Goal: Transaction & Acquisition: Purchase product/service

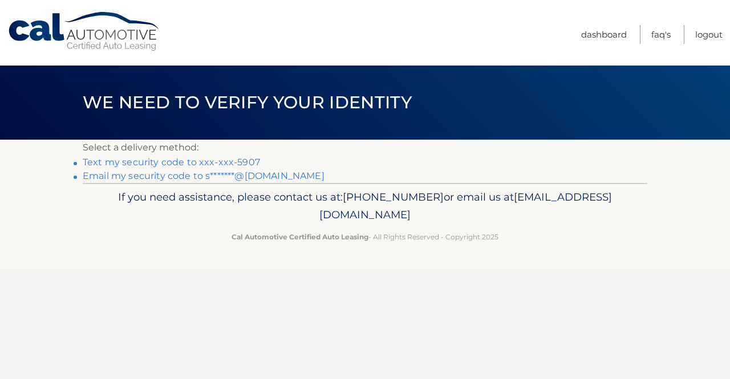
click at [161, 179] on link "Email my security code to s*******@[DOMAIN_NAME]" at bounding box center [204, 176] width 242 height 11
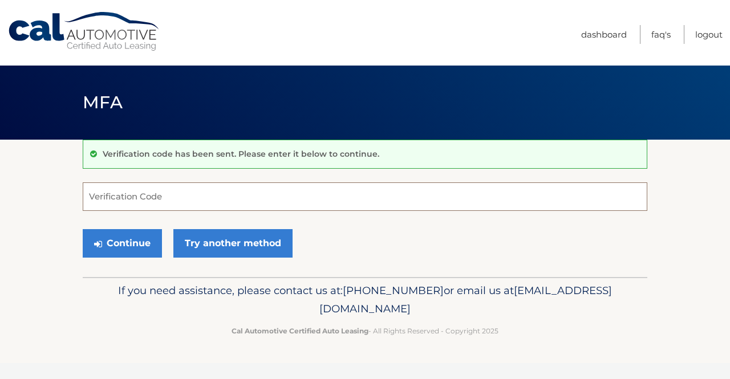
paste input "498112"
click at [118, 243] on button "Continue" at bounding box center [122, 243] width 79 height 29
click at [158, 191] on input "498112" at bounding box center [365, 197] width 565 height 29
type input "498112"
click at [83, 229] on button "Continue" at bounding box center [122, 243] width 79 height 29
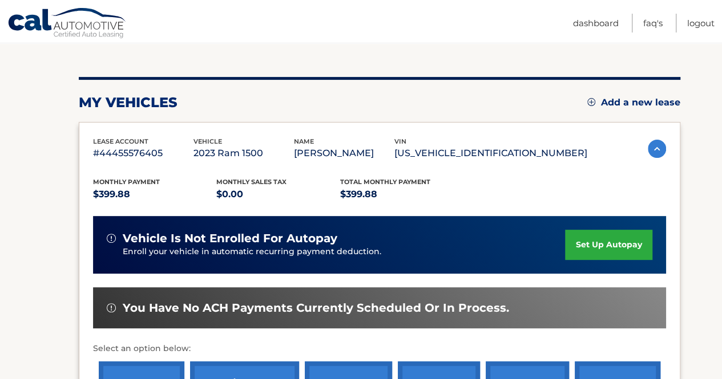
scroll to position [311, 0]
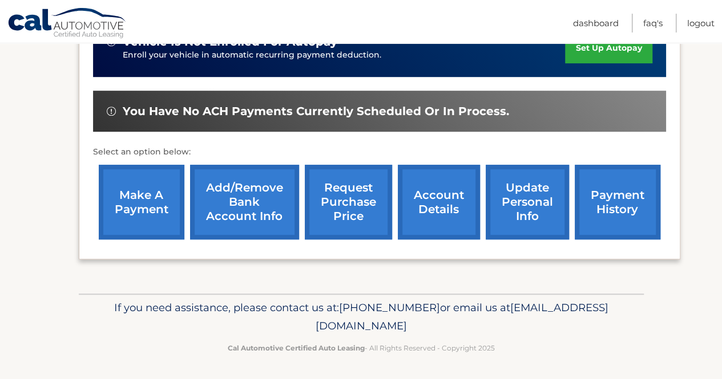
click at [122, 204] on link "make a payment" at bounding box center [142, 202] width 86 height 75
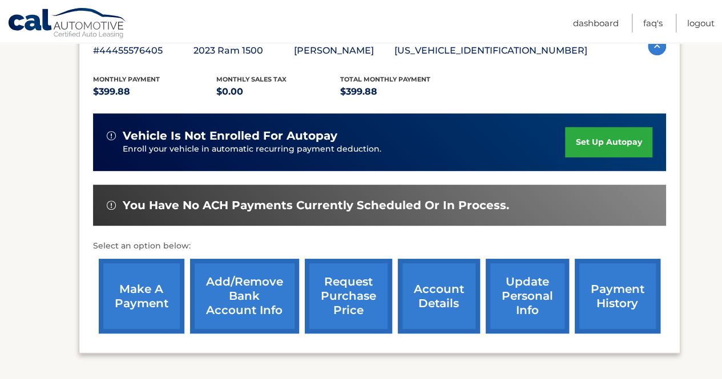
scroll to position [228, 0]
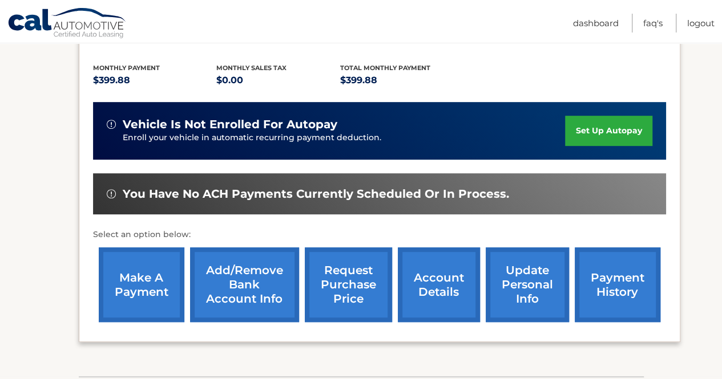
click at [152, 279] on link "make a payment" at bounding box center [142, 285] width 86 height 75
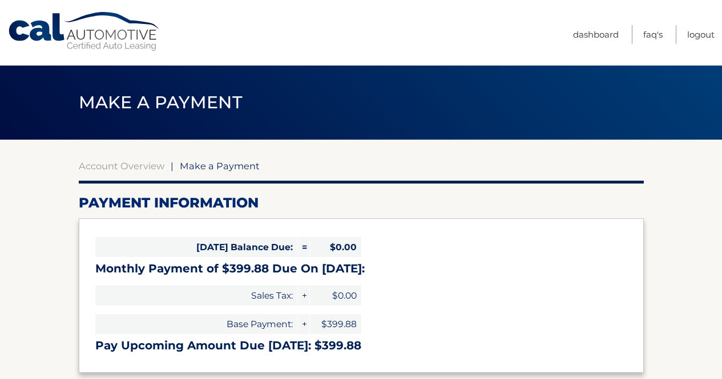
select select "OWJlOTY1MWEtOTJhNy00NGQ3LTgzZGItZjY1NjUyYTA1MGY3"
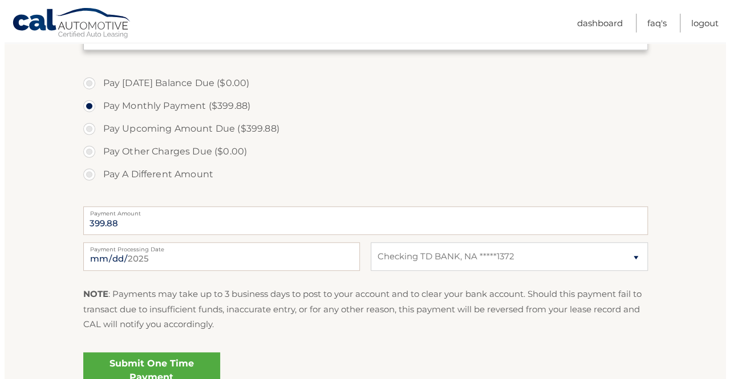
scroll to position [435, 0]
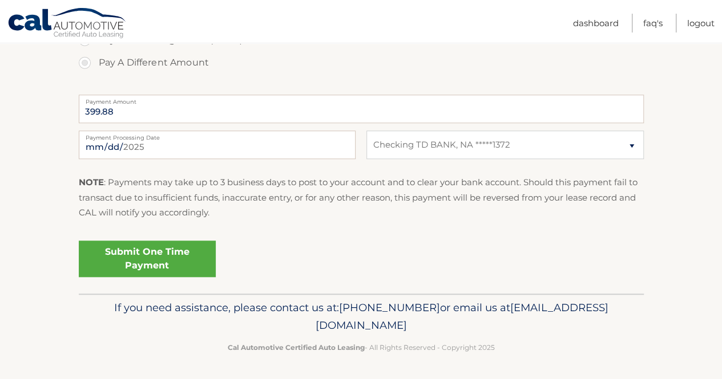
click at [151, 264] on link "Submit One Time Payment" at bounding box center [147, 259] width 137 height 37
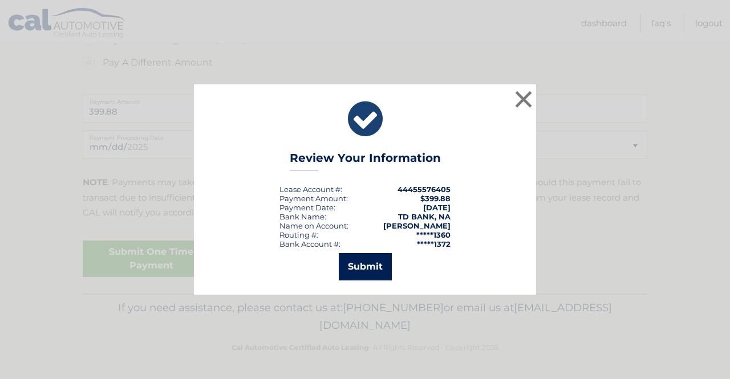
click at [363, 267] on button "Submit" at bounding box center [365, 266] width 53 height 27
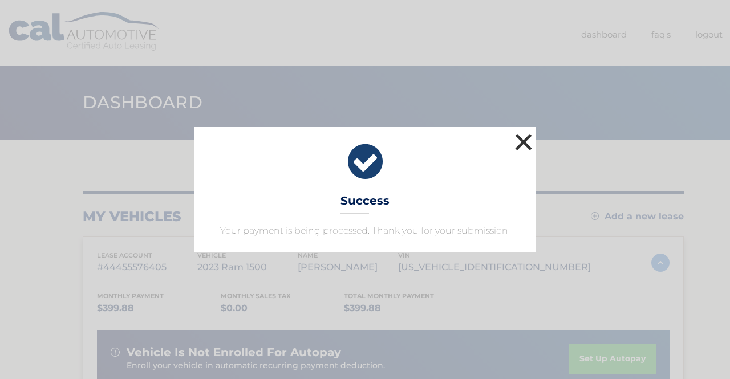
click at [526, 143] on button "×" at bounding box center [523, 142] width 23 height 23
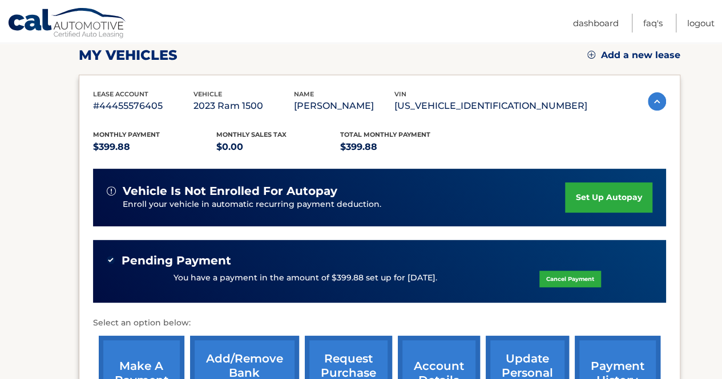
scroll to position [47, 0]
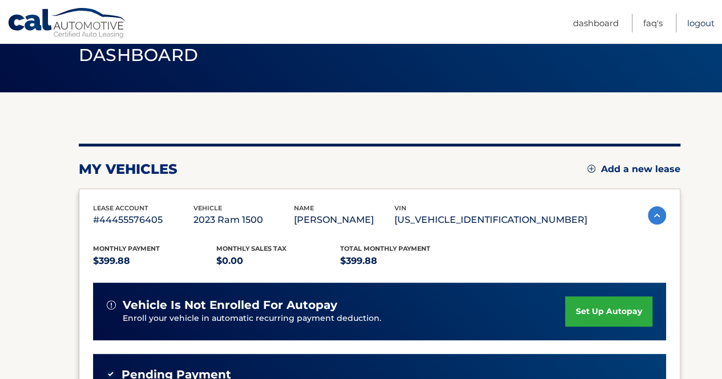
click at [705, 25] on link "Logout" at bounding box center [700, 23] width 27 height 19
